Goal: Task Accomplishment & Management: Manage account settings

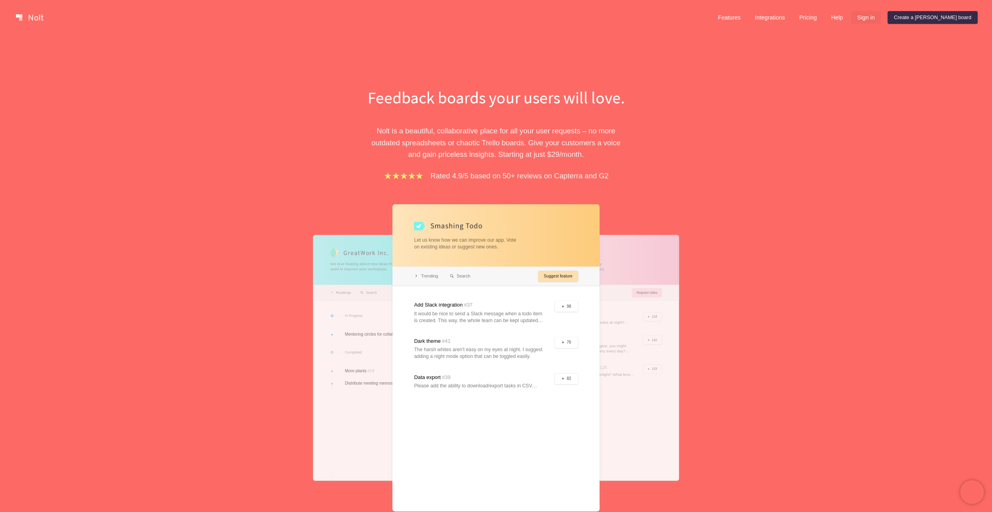
click at [881, 19] on link "Sign in" at bounding box center [866, 17] width 30 height 13
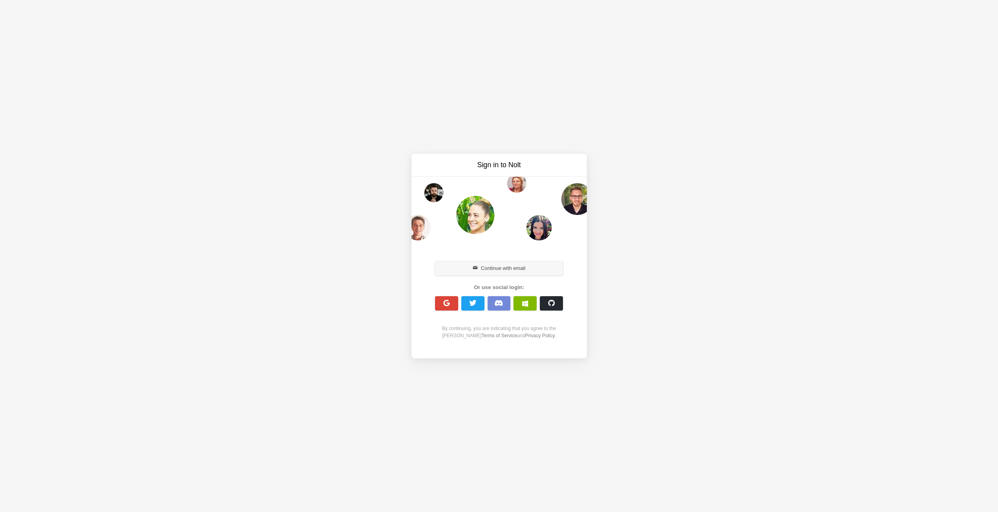
click at [503, 269] on button "Continue with email" at bounding box center [499, 268] width 128 height 14
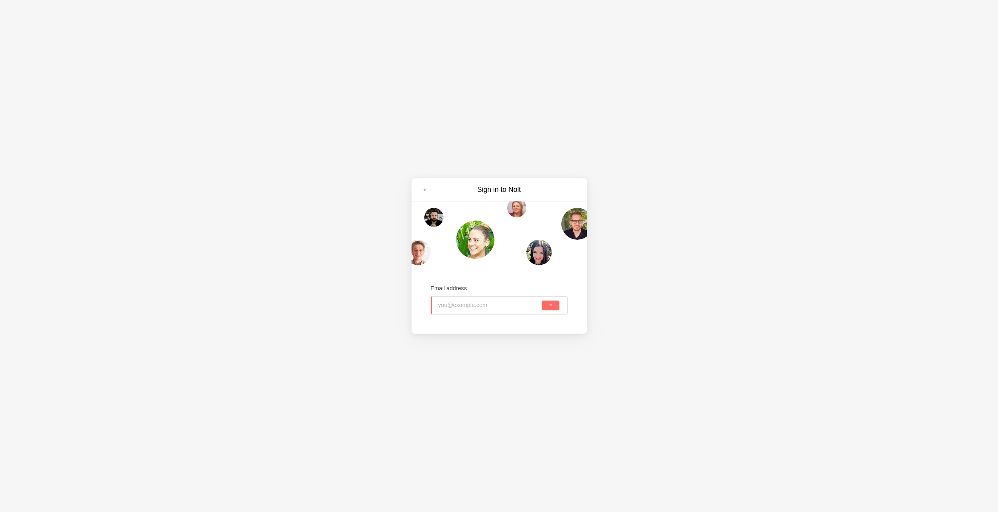
click at [451, 306] on input "email" at bounding box center [489, 306] width 102 height 18
type input "e.vanveen@subadvies.nl"
click at [542, 301] on button "submit" at bounding box center [550, 306] width 17 height 10
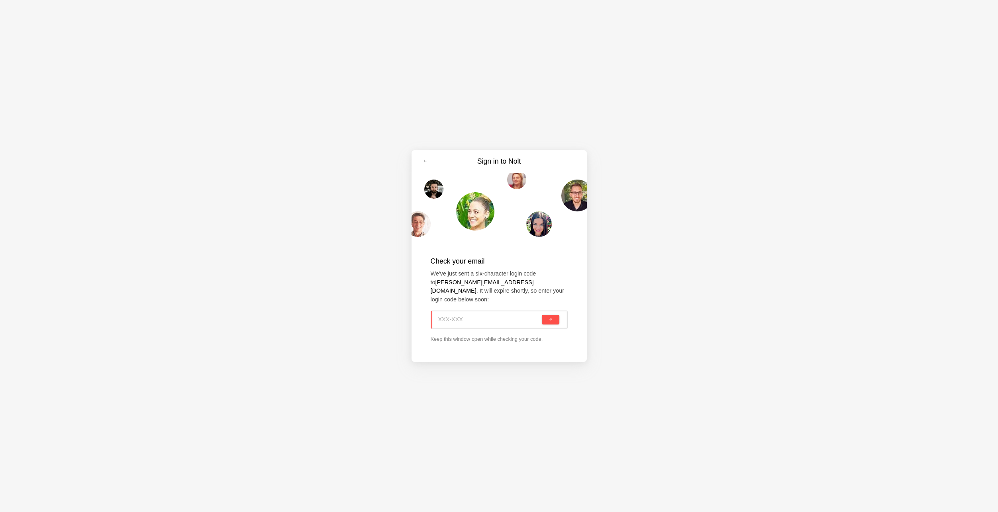
click at [551, 311] on div at bounding box center [499, 320] width 137 height 18
click at [478, 313] on input at bounding box center [489, 320] width 102 height 18
click at [556, 316] on button "submit" at bounding box center [550, 320] width 17 height 10
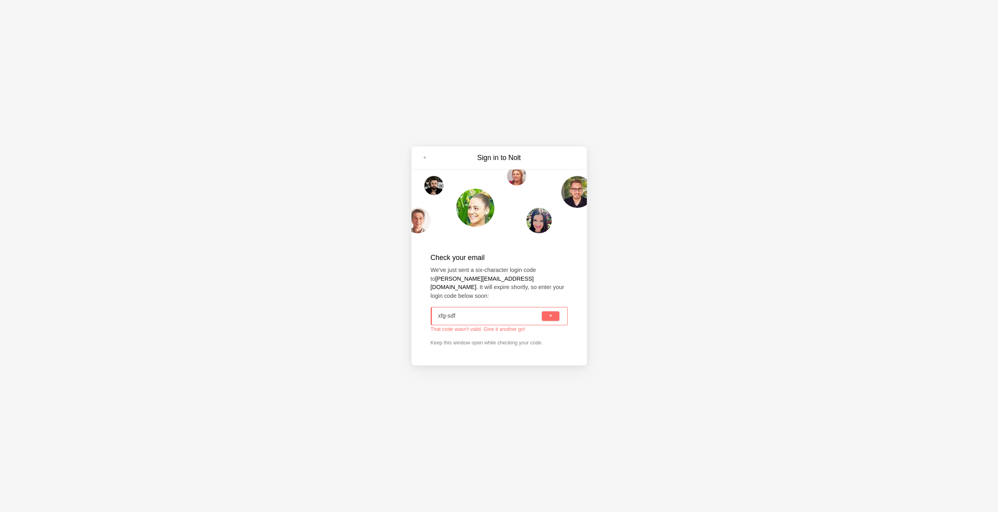
type input "xfg-sdf"
click at [504, 339] on p "Keep this window open while checking your code." at bounding box center [499, 343] width 137 height 8
click at [421, 162] on link at bounding box center [425, 157] width 14 height 13
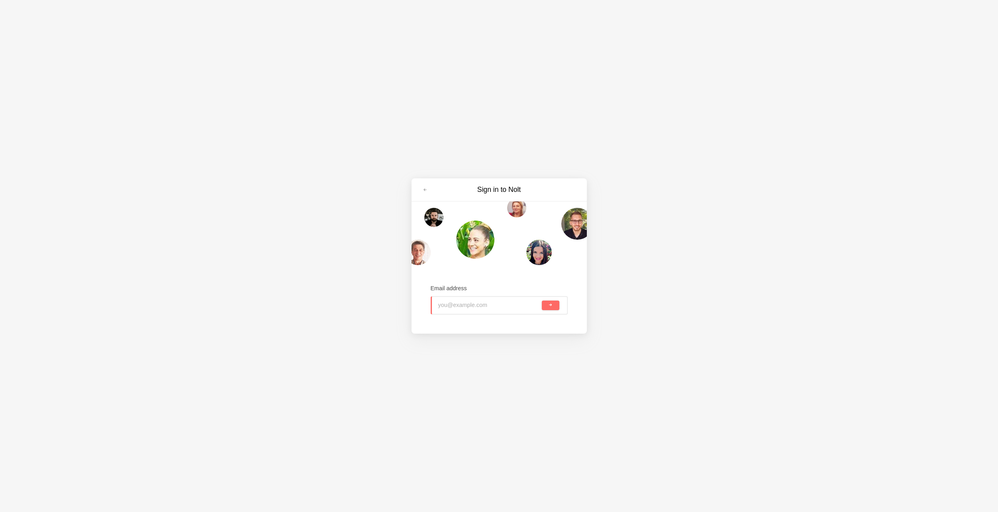
click at [480, 310] on input "email" at bounding box center [489, 306] width 102 height 18
type input "erik@subadvies.nl"
click at [542, 301] on button "submit" at bounding box center [550, 306] width 17 height 10
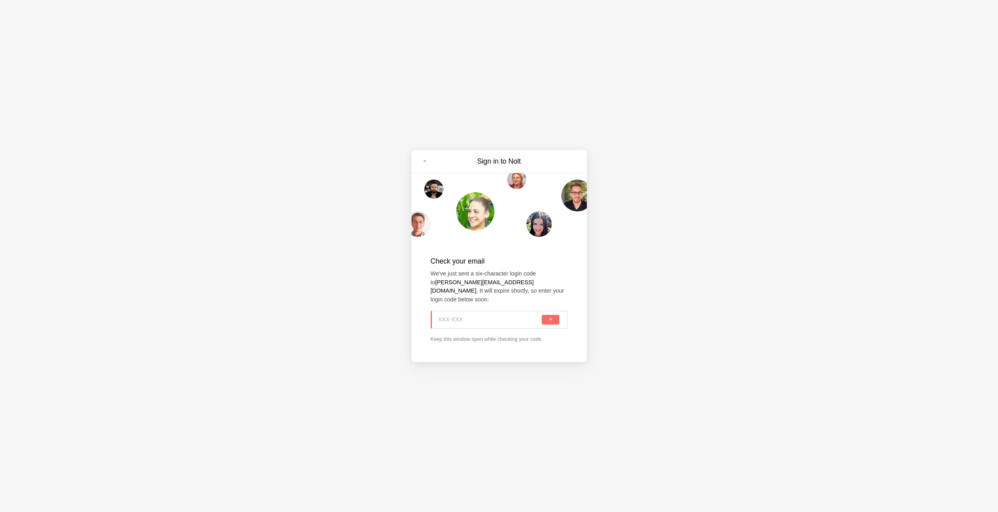
paste input "63X-L8U"
type input "63X-L8U"
click at [552, 318] on span "submit" at bounding box center [550, 320] width 4 height 4
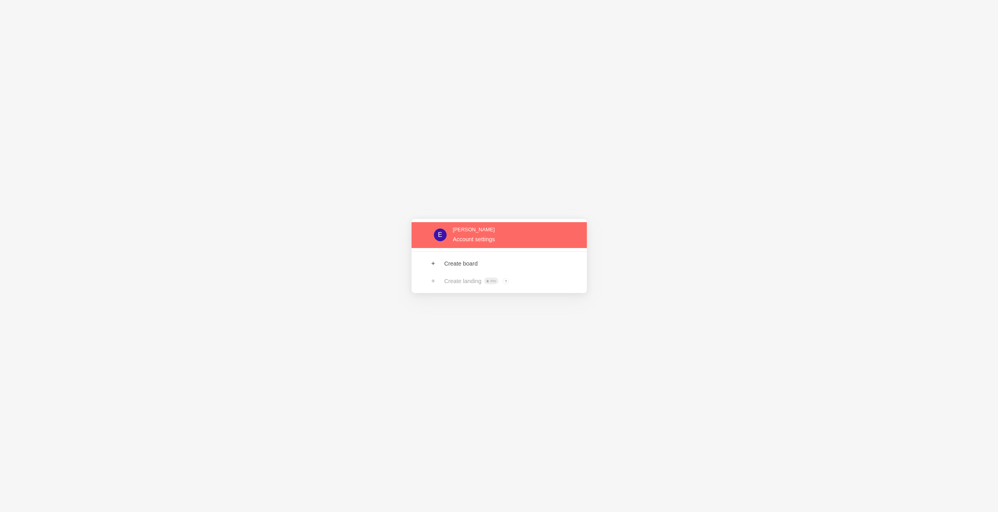
click at [461, 235] on link at bounding box center [499, 235] width 175 height 26
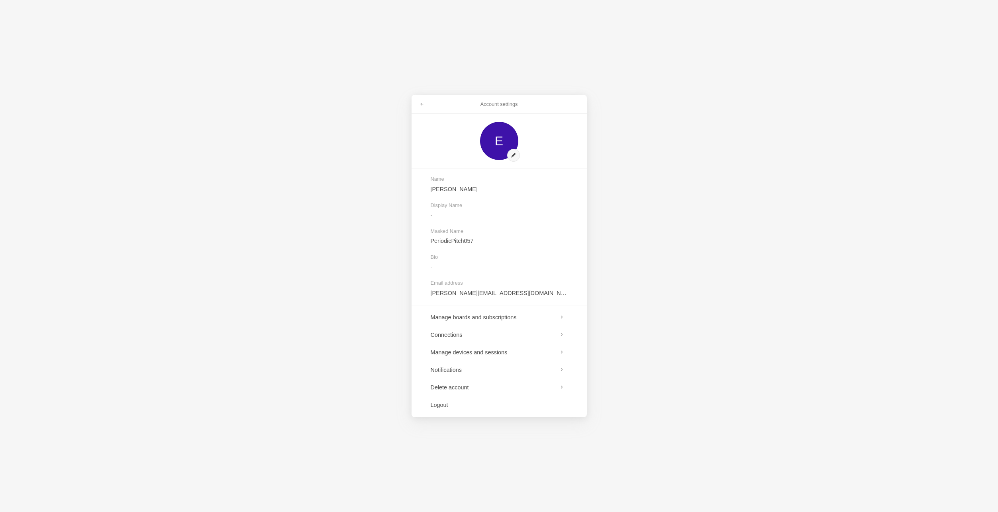
click at [871, 169] on div "Account settings E Name E.vanveen Display Name - Masked Name PeriodicPitch057 B…" at bounding box center [499, 256] width 998 height 512
